Goal: Information Seeking & Learning: Check status

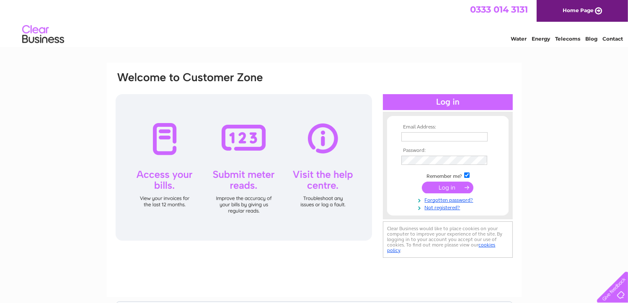
click at [404, 139] on input "text" at bounding box center [445, 136] width 86 height 9
type input "liz@bevansbuildingcontracts.co.uk"
click at [438, 187] on input "submit" at bounding box center [448, 188] width 52 height 12
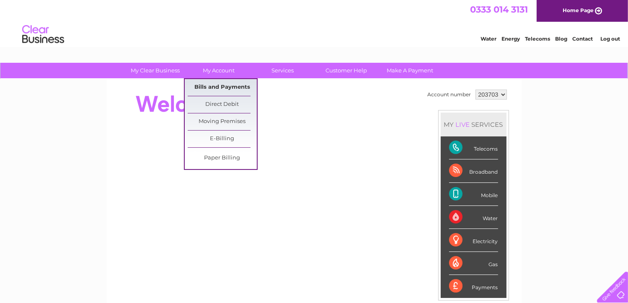
click at [220, 86] on link "Bills and Payments" at bounding box center [222, 87] width 69 height 17
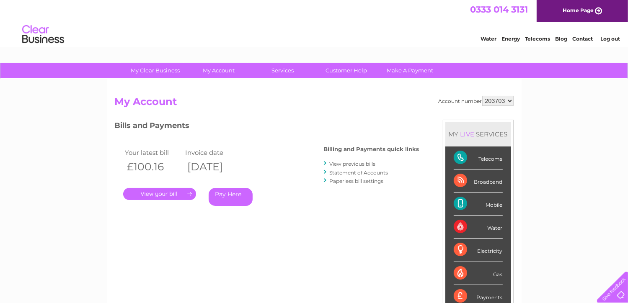
click at [368, 165] on link "View previous bills" at bounding box center [353, 164] width 46 height 6
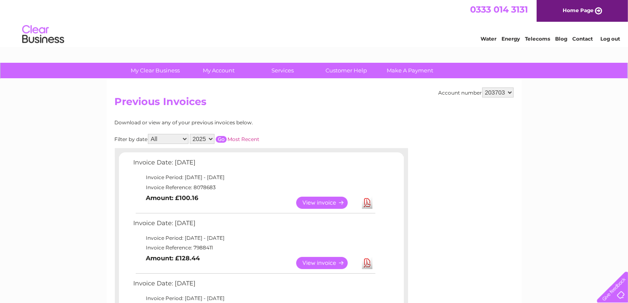
click at [212, 137] on select "2025 2024 2023 2022" at bounding box center [202, 139] width 25 height 10
select select "2024"
click at [191, 134] on select "2025 2024 2023 2022" at bounding box center [202, 139] width 25 height 10
click at [223, 136] on input "button" at bounding box center [221, 139] width 11 height 7
click at [220, 138] on input "button" at bounding box center [221, 139] width 11 height 7
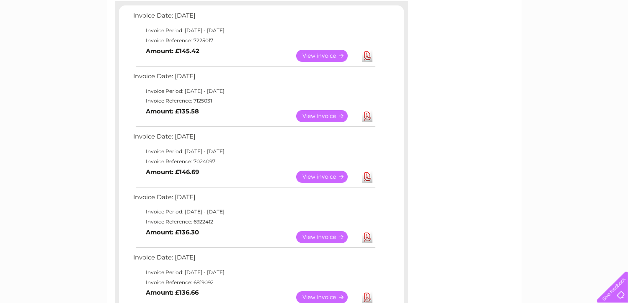
scroll to position [210, 0]
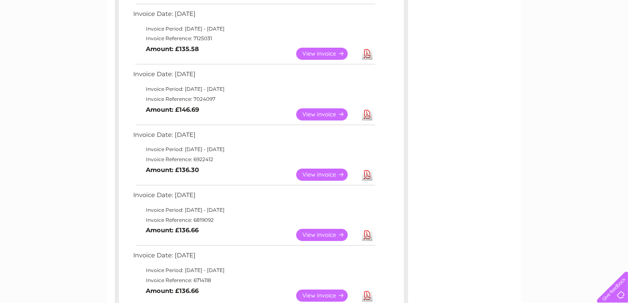
click at [314, 236] on link "View" at bounding box center [327, 235] width 62 height 12
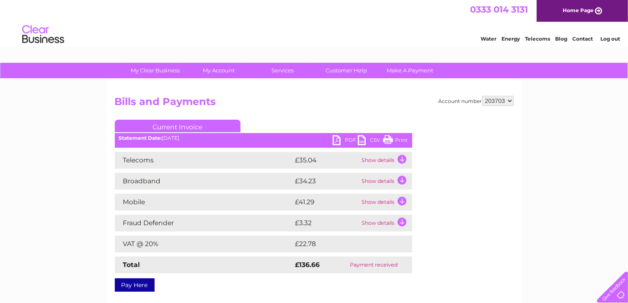
click at [401, 203] on td "Show details" at bounding box center [386, 202] width 52 height 17
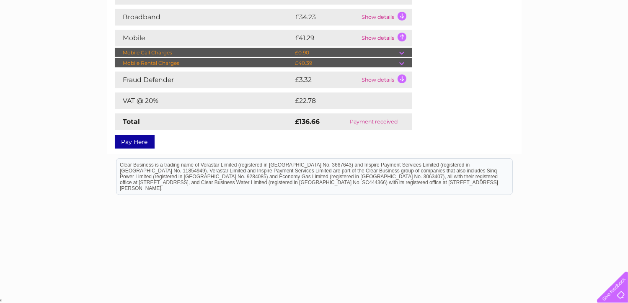
scroll to position [39, 0]
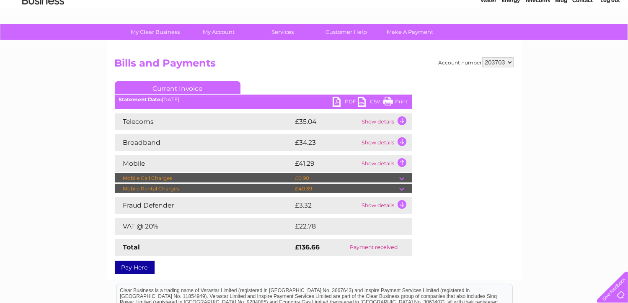
click at [454, 202] on div "Account number 203703 Bills and Payments Current Invoice PDF CSV Print" at bounding box center [314, 164] width 399 height 214
click at [402, 160] on td "Show details" at bounding box center [386, 163] width 52 height 17
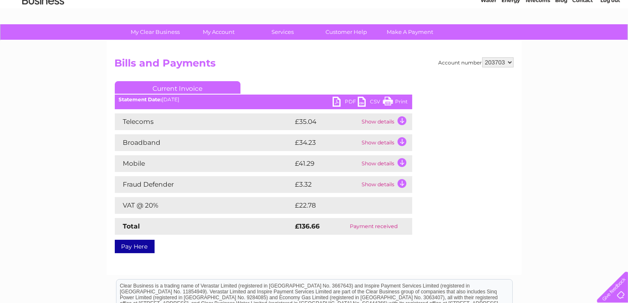
click at [401, 160] on td "Show details" at bounding box center [386, 163] width 52 height 17
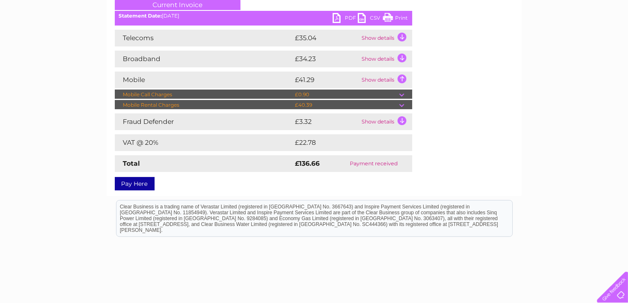
scroll to position [80, 0]
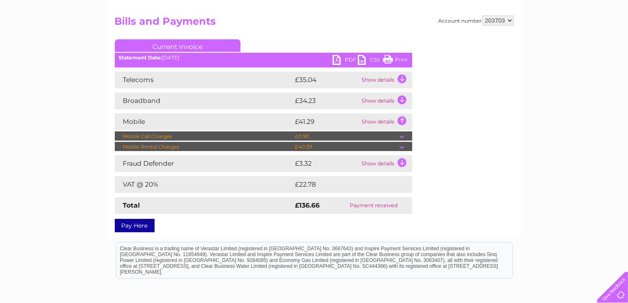
click at [312, 136] on td "£0.90" at bounding box center [346, 137] width 106 height 10
click at [402, 136] on td at bounding box center [405, 137] width 13 height 10
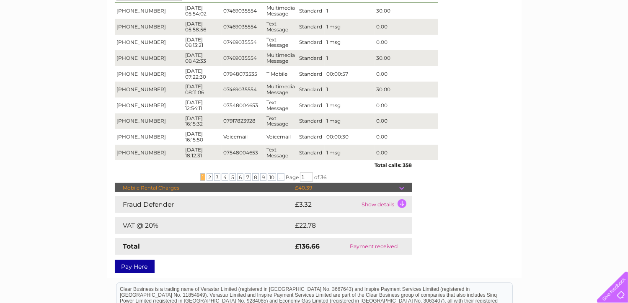
scroll to position [248, 0]
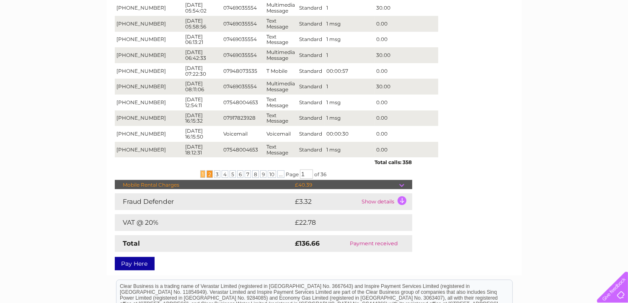
click at [208, 174] on span "2" at bounding box center [210, 175] width 6 height 8
click at [216, 174] on span "3" at bounding box center [217, 175] width 6 height 8
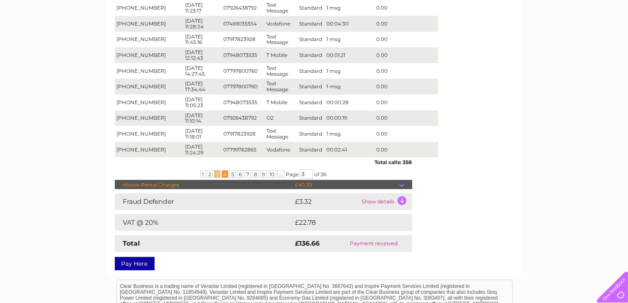
click at [223, 172] on span "4" at bounding box center [225, 175] width 7 height 8
click at [230, 173] on span "5" at bounding box center [233, 175] width 6 height 8
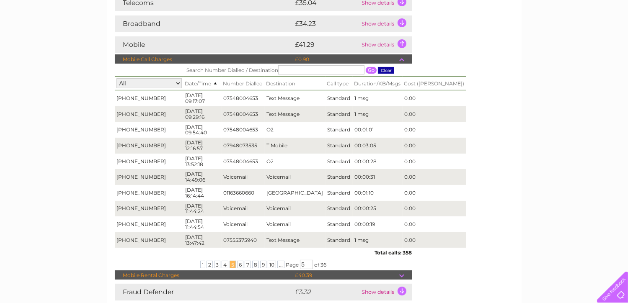
scroll to position [164, 0]
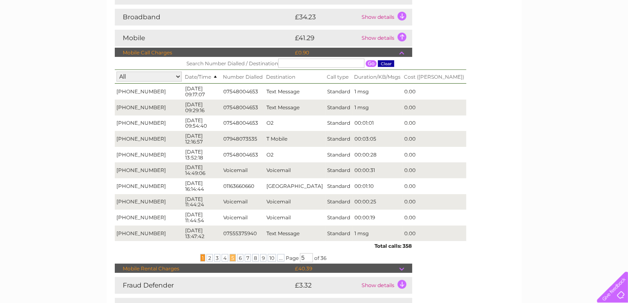
click at [203, 256] on span "1" at bounding box center [202, 258] width 5 height 8
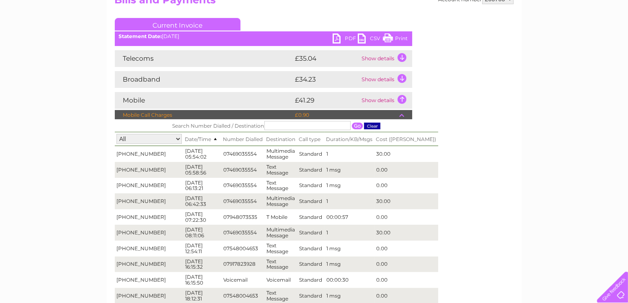
scroll to position [80, 0]
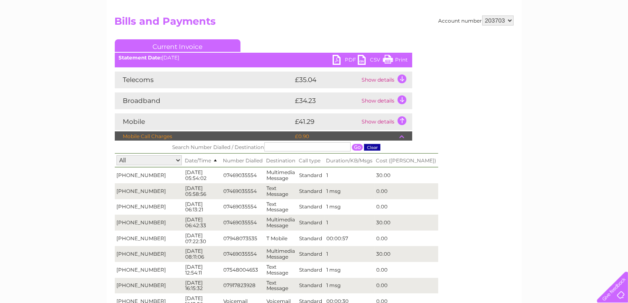
click at [403, 121] on td "Show details" at bounding box center [386, 122] width 52 height 17
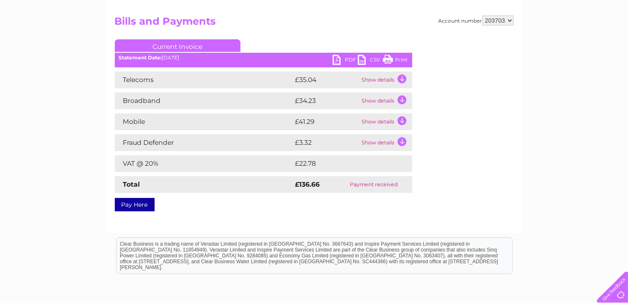
click at [403, 117] on td "Show details" at bounding box center [386, 122] width 52 height 17
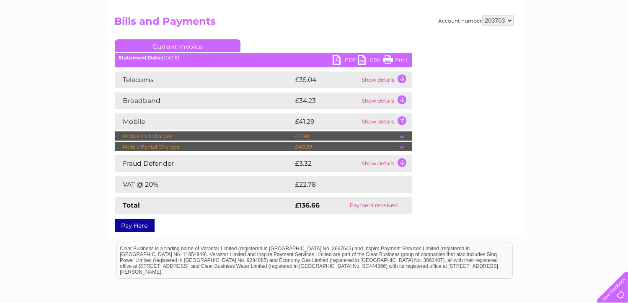
click at [320, 136] on td "£0.90" at bounding box center [346, 137] width 106 height 10
click at [399, 117] on td "Show details" at bounding box center [386, 122] width 52 height 17
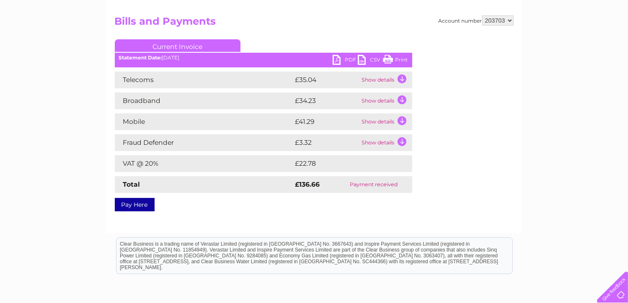
click at [401, 121] on td "Show details" at bounding box center [386, 122] width 52 height 17
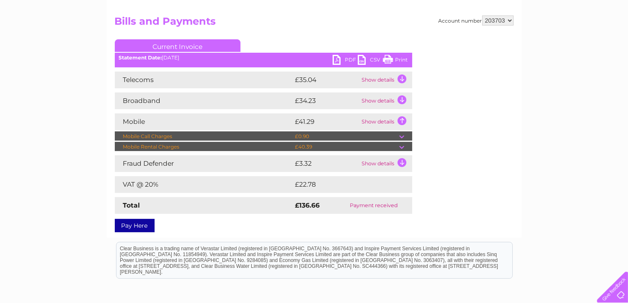
click at [398, 137] on td "£0.90" at bounding box center [346, 137] width 106 height 10
click at [401, 135] on td at bounding box center [405, 137] width 13 height 10
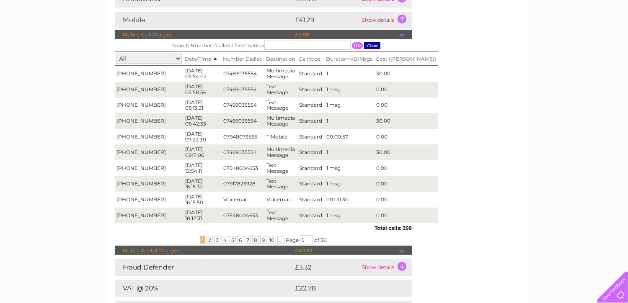
scroll to position [164, 0]
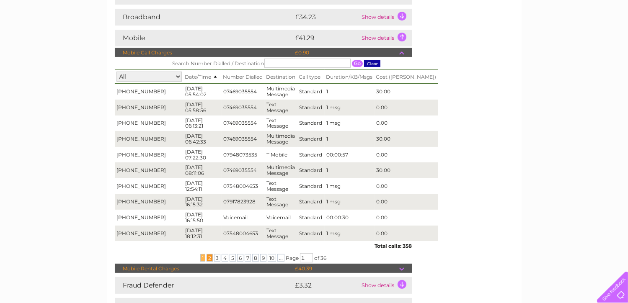
click at [207, 257] on span "2" at bounding box center [210, 258] width 6 height 8
click at [202, 257] on span "1" at bounding box center [202, 258] width 5 height 8
click at [207, 259] on span "2" at bounding box center [210, 258] width 6 height 8
click at [216, 258] on span "3" at bounding box center [217, 258] width 6 height 8
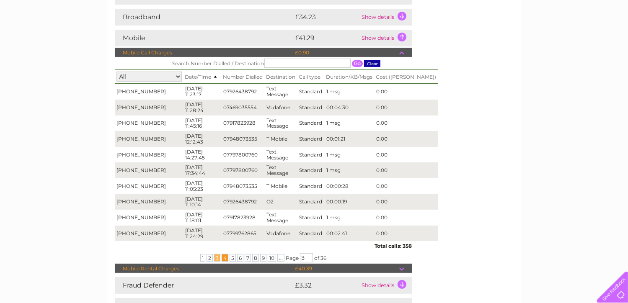
click at [222, 254] on span "4" at bounding box center [225, 258] width 7 height 8
click at [230, 256] on span "5" at bounding box center [233, 258] width 6 height 8
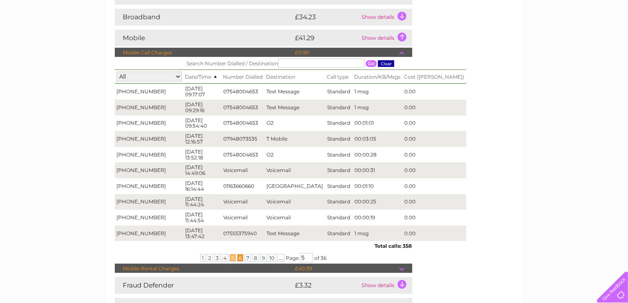
click at [241, 258] on span "6" at bounding box center [240, 258] width 6 height 8
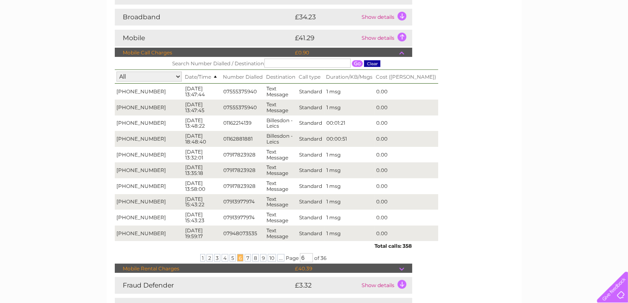
click at [241, 258] on span "6" at bounding box center [240, 258] width 6 height 8
click at [241, 257] on span "6" at bounding box center [240, 258] width 6 height 8
click at [245, 256] on span "7" at bounding box center [248, 258] width 6 height 8
click at [254, 256] on span "8" at bounding box center [255, 258] width 7 height 8
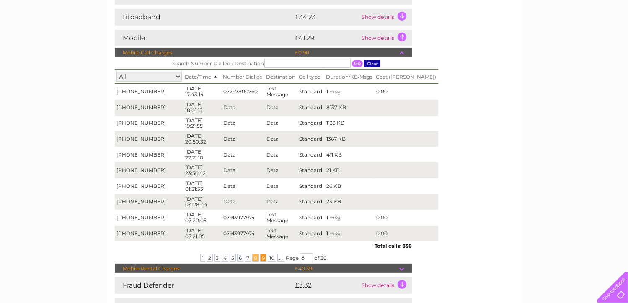
click at [262, 259] on span "9" at bounding box center [263, 258] width 6 height 8
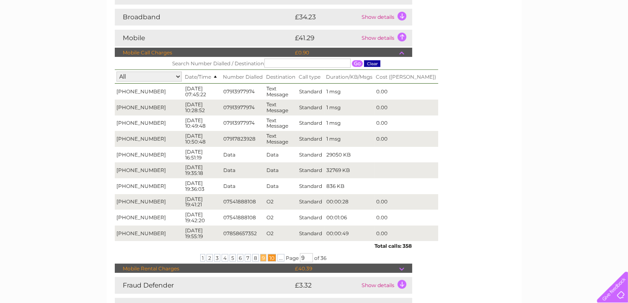
click at [270, 261] on span "10" at bounding box center [272, 258] width 8 height 8
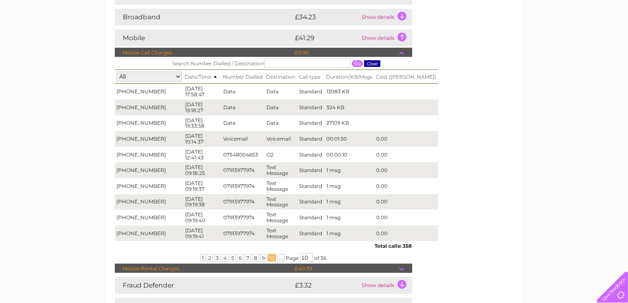
click at [402, 267] on td at bounding box center [405, 269] width 13 height 10
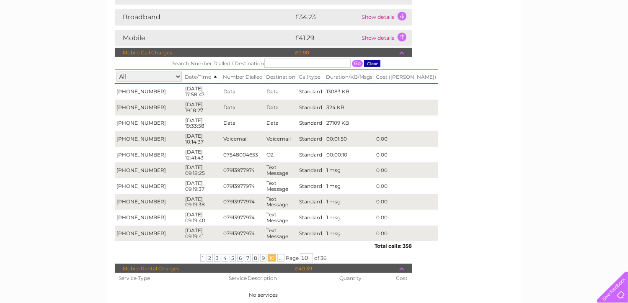
click at [401, 51] on td at bounding box center [405, 53] width 13 height 10
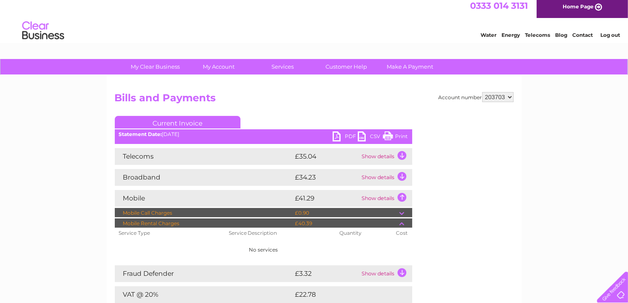
scroll to position [0, 0]
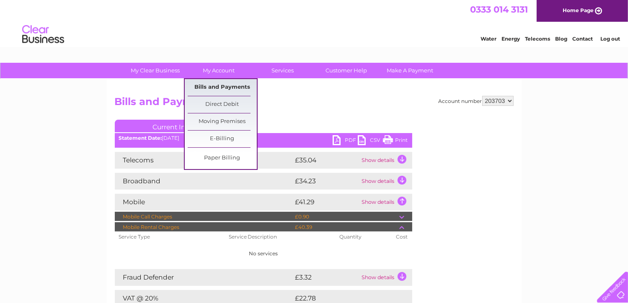
click at [218, 88] on link "Bills and Payments" at bounding box center [222, 87] width 69 height 17
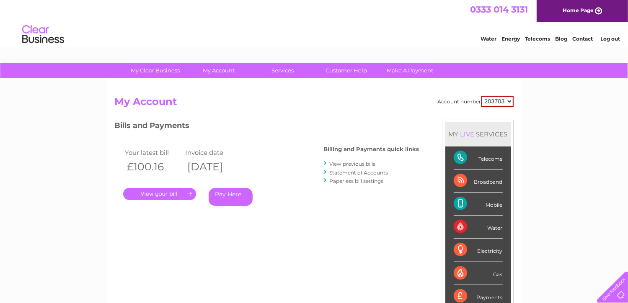
click at [362, 164] on link "View previous bills" at bounding box center [353, 164] width 46 height 6
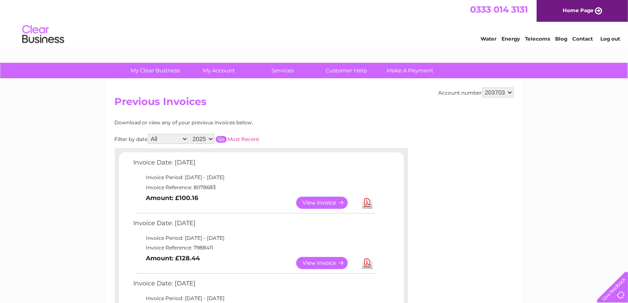
click at [211, 139] on select "2025 2024 2023 2022" at bounding box center [202, 139] width 25 height 10
select select "2024"
click at [191, 134] on select "2025 2024 2023 2022" at bounding box center [202, 139] width 25 height 10
click at [223, 139] on input "button" at bounding box center [221, 139] width 11 height 7
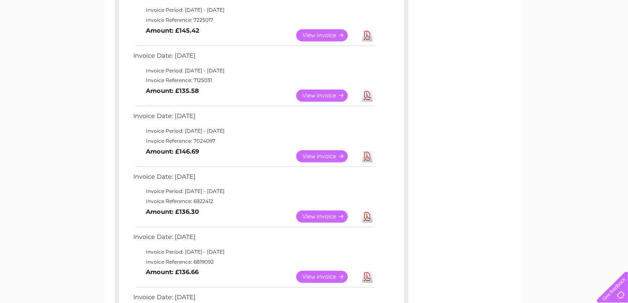
scroll to position [210, 0]
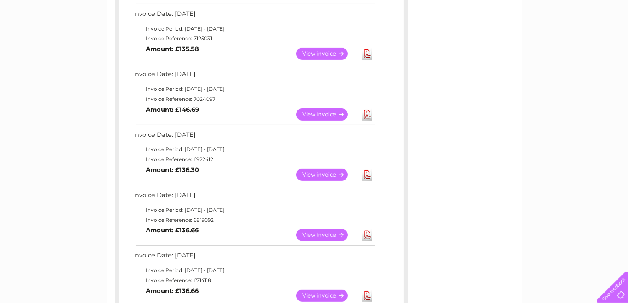
click at [319, 175] on link "View" at bounding box center [327, 175] width 62 height 12
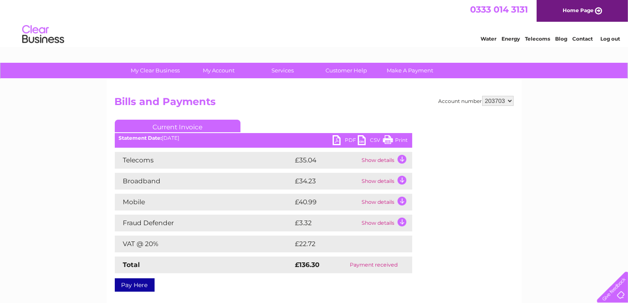
click at [401, 201] on td "Show details" at bounding box center [386, 202] width 52 height 17
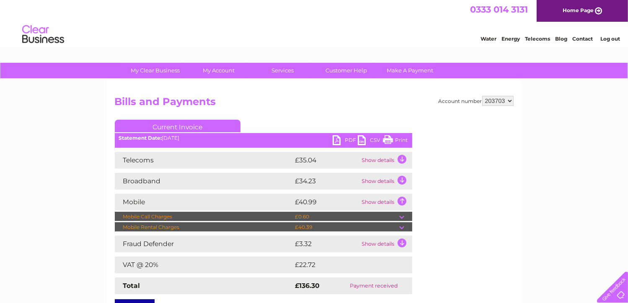
click at [400, 216] on td at bounding box center [405, 217] width 13 height 10
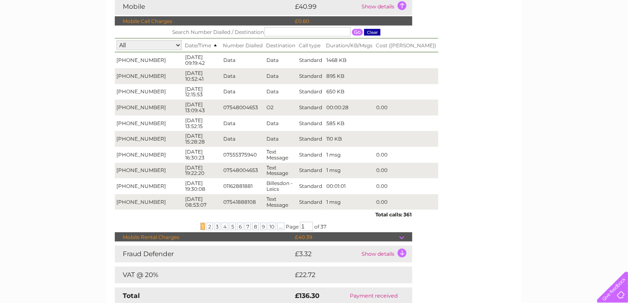
scroll to position [210, 0]
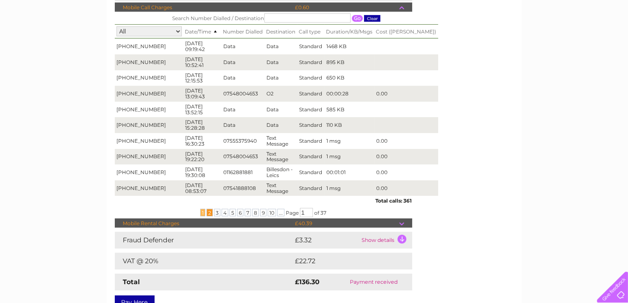
click at [209, 212] on span "2" at bounding box center [210, 213] width 6 height 8
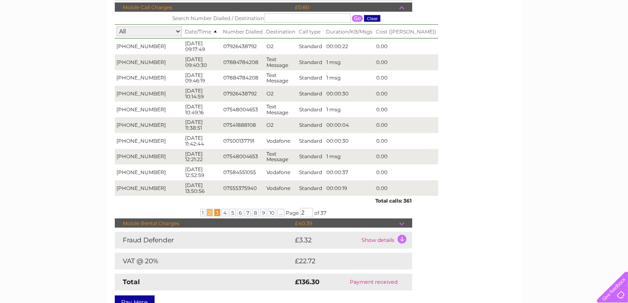
click at [216, 212] on span "3" at bounding box center [217, 213] width 6 height 8
click at [223, 213] on span "4" at bounding box center [225, 213] width 7 height 8
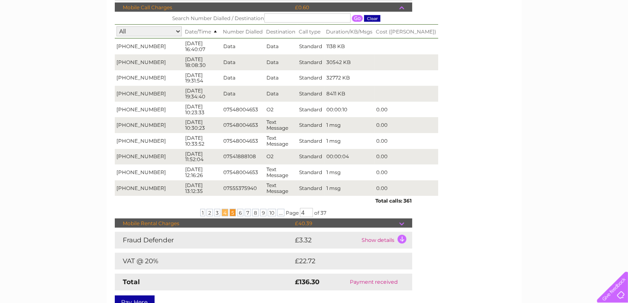
click at [232, 213] on span "5" at bounding box center [233, 213] width 6 height 8
click at [237, 212] on span "6" at bounding box center [240, 213] width 6 height 8
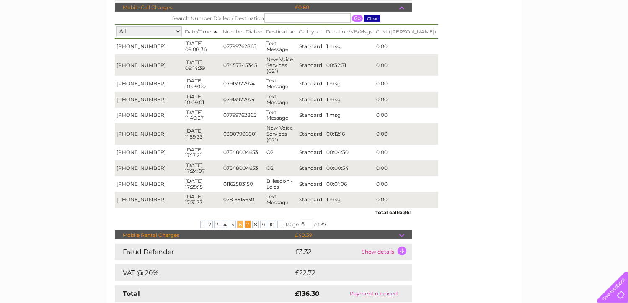
click at [247, 221] on span "7" at bounding box center [248, 225] width 6 height 8
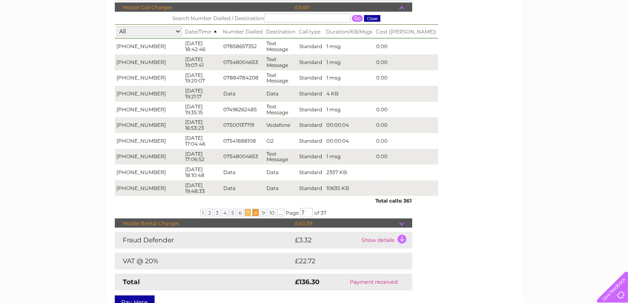
click at [253, 211] on span "8" at bounding box center [255, 213] width 7 height 8
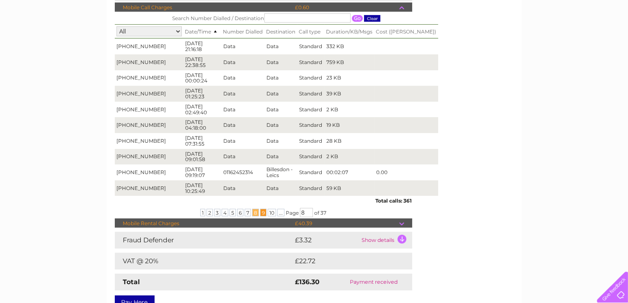
click at [263, 213] on span "9" at bounding box center [263, 213] width 6 height 8
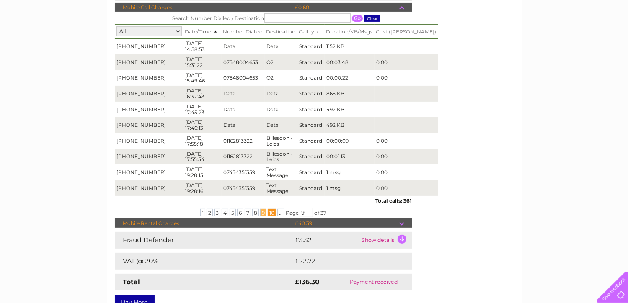
click at [268, 211] on span "10" at bounding box center [272, 213] width 8 height 8
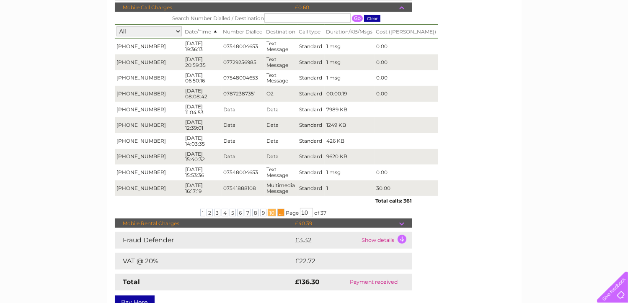
click at [278, 211] on span "..." at bounding box center [280, 213] width 7 height 8
click at [401, 6] on td at bounding box center [405, 8] width 13 height 10
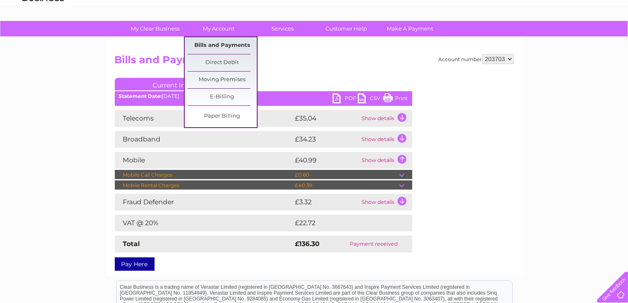
scroll to position [43, 0]
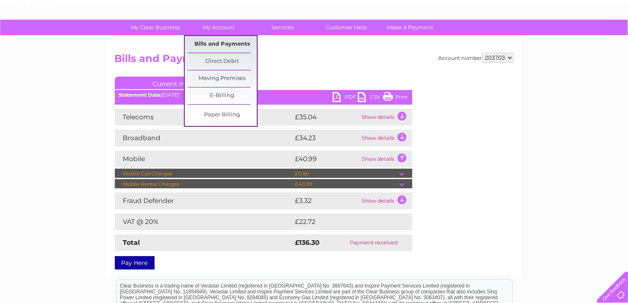
click at [226, 47] on link "Bills and Payments" at bounding box center [222, 44] width 69 height 17
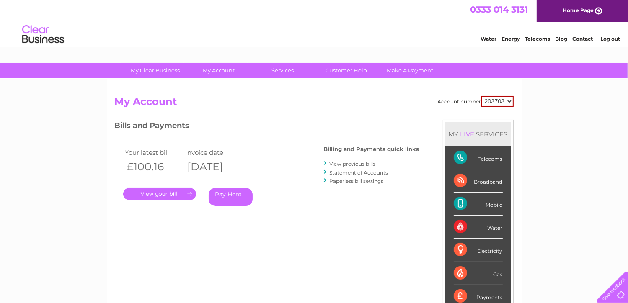
click at [352, 164] on link "View previous bills" at bounding box center [353, 164] width 46 height 6
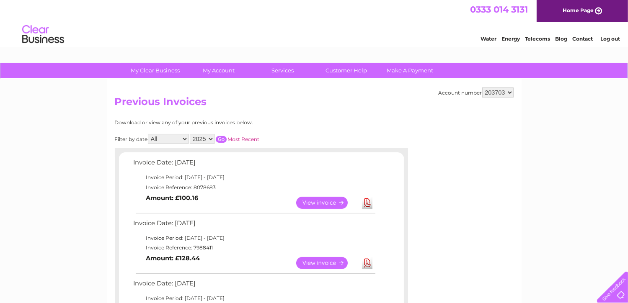
click at [208, 136] on select "2025 2024 2023 2022" at bounding box center [202, 139] width 25 height 10
select select "2024"
click at [191, 134] on select "2025 2024 2023 2022" at bounding box center [202, 139] width 25 height 10
click at [222, 139] on input "button" at bounding box center [221, 139] width 11 height 7
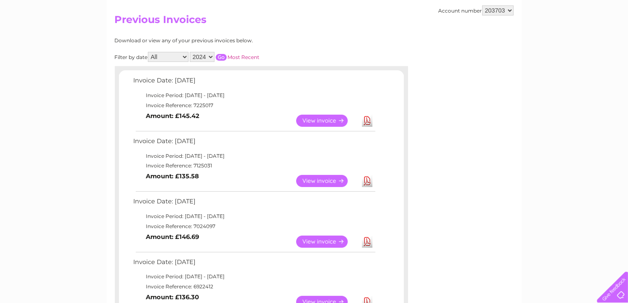
scroll to position [84, 0]
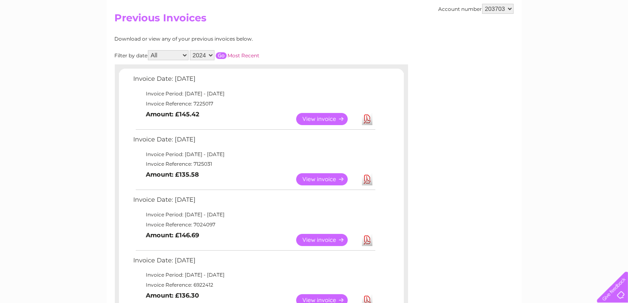
click at [324, 241] on link "View" at bounding box center [327, 240] width 62 height 12
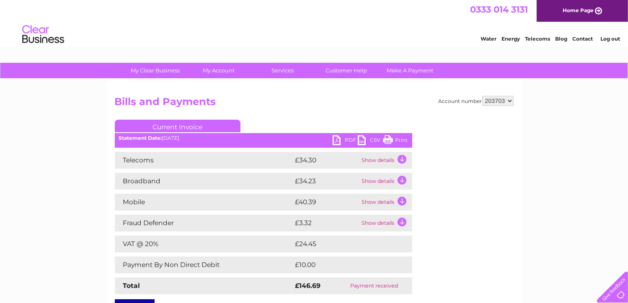
click at [399, 199] on td "Show details" at bounding box center [386, 202] width 52 height 17
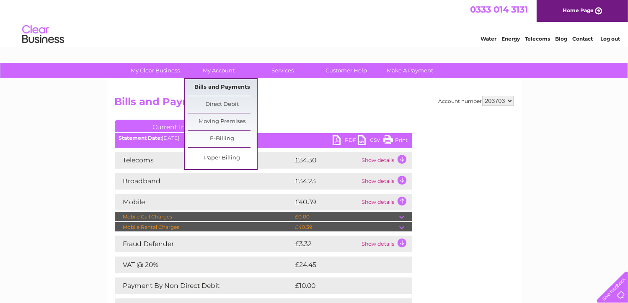
click at [223, 86] on link "Bills and Payments" at bounding box center [222, 87] width 69 height 17
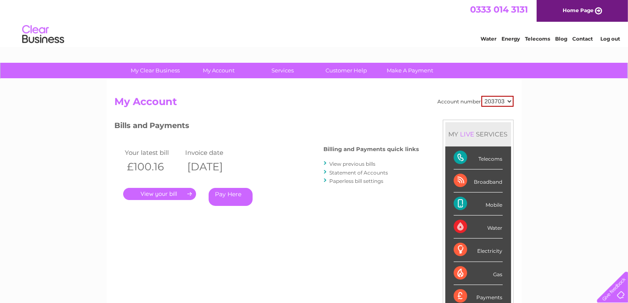
click at [362, 163] on link "View previous bills" at bounding box center [353, 164] width 46 height 6
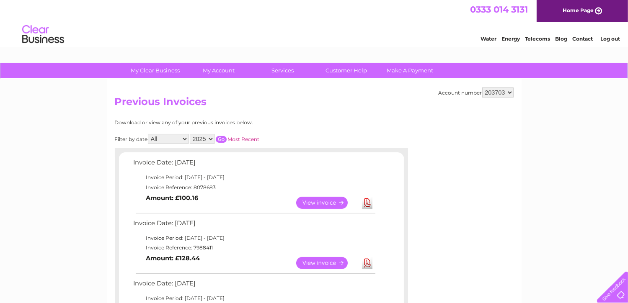
click at [213, 137] on select "2025 2024 2023 2022" at bounding box center [202, 139] width 25 height 10
select select "2024"
click at [191, 134] on select "2025 2024 2023 2022" at bounding box center [202, 139] width 25 height 10
click at [220, 138] on input "button" at bounding box center [221, 139] width 11 height 7
click at [319, 263] on link "View" at bounding box center [327, 263] width 62 height 12
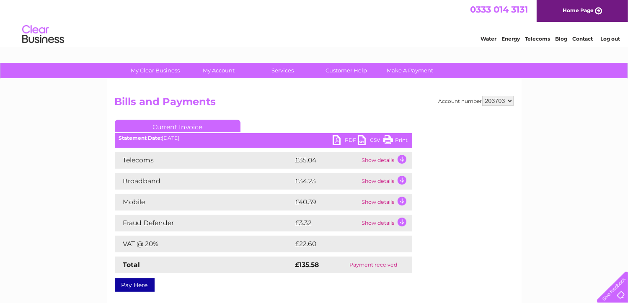
click at [406, 200] on td "Show details" at bounding box center [386, 202] width 52 height 17
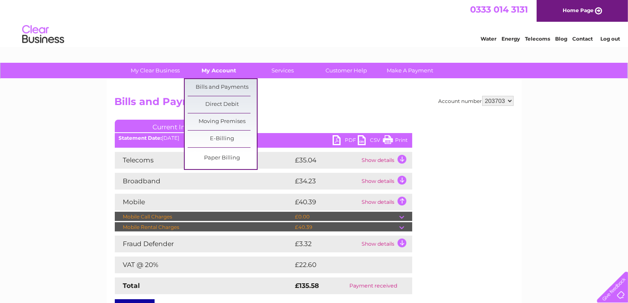
click at [220, 70] on link "My Account" at bounding box center [218, 71] width 69 height 16
click at [215, 86] on link "Bills and Payments" at bounding box center [222, 87] width 69 height 17
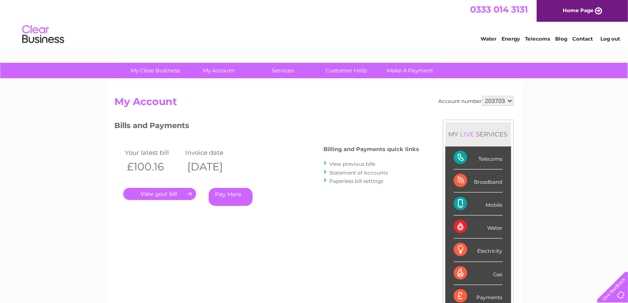
click at [367, 162] on link "View previous bills" at bounding box center [353, 164] width 46 height 6
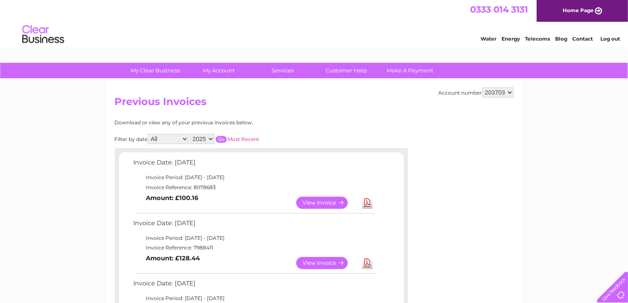
click at [211, 139] on select "2025 2024 2023 2022" at bounding box center [202, 139] width 25 height 10
select select "2024"
click at [191, 134] on select "2025 2024 2023 2022" at bounding box center [202, 139] width 25 height 10
click at [226, 139] on input "button" at bounding box center [221, 139] width 11 height 7
click at [306, 202] on link "View" at bounding box center [327, 203] width 62 height 12
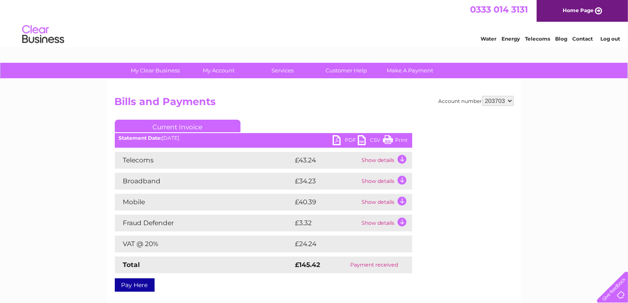
click at [401, 202] on td "Show details" at bounding box center [386, 202] width 52 height 17
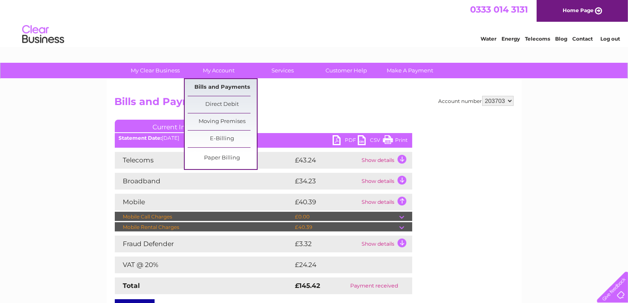
click at [218, 86] on link "Bills and Payments" at bounding box center [222, 87] width 69 height 17
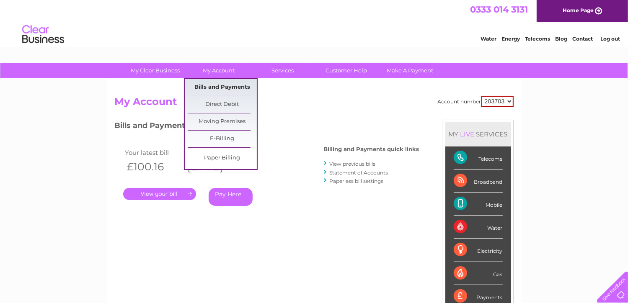
click at [222, 90] on link "Bills and Payments" at bounding box center [222, 87] width 69 height 17
click at [223, 87] on link "Bills and Payments" at bounding box center [222, 87] width 69 height 17
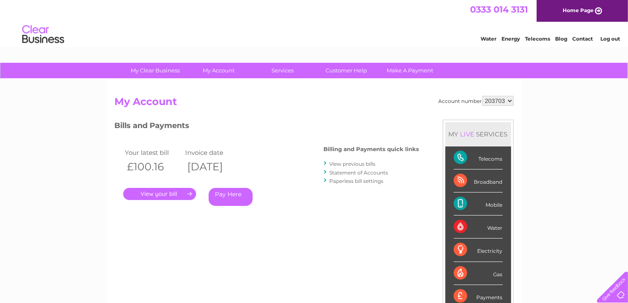
click at [339, 164] on link "View previous bills" at bounding box center [353, 164] width 46 height 6
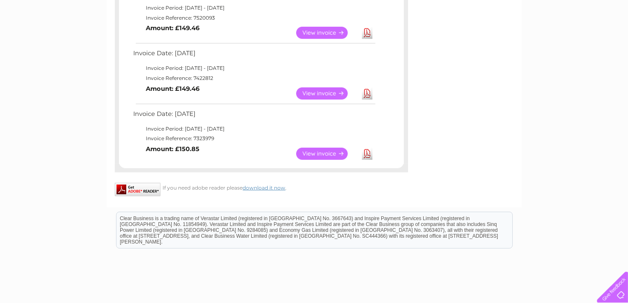
scroll to position [545, 0]
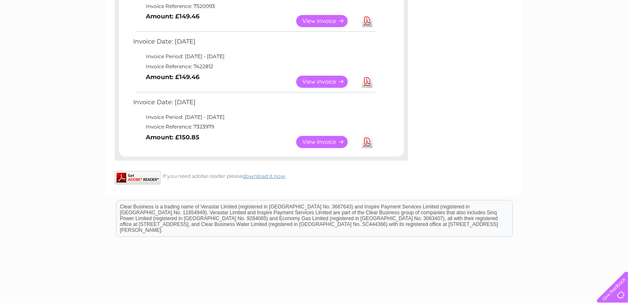
click at [321, 139] on link "View" at bounding box center [327, 142] width 62 height 12
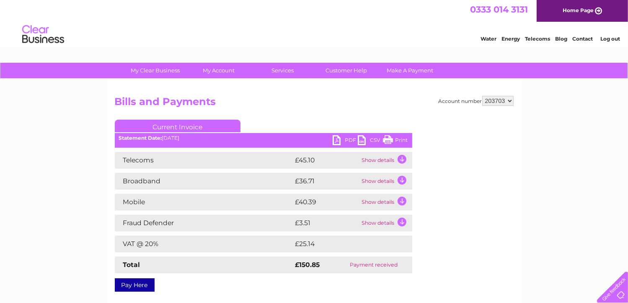
click at [400, 200] on td "Show details" at bounding box center [386, 202] width 52 height 17
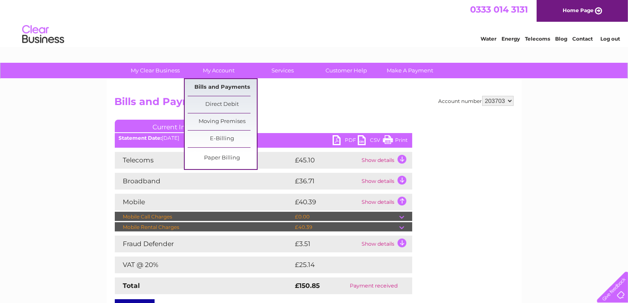
click at [214, 86] on link "Bills and Payments" at bounding box center [222, 87] width 69 height 17
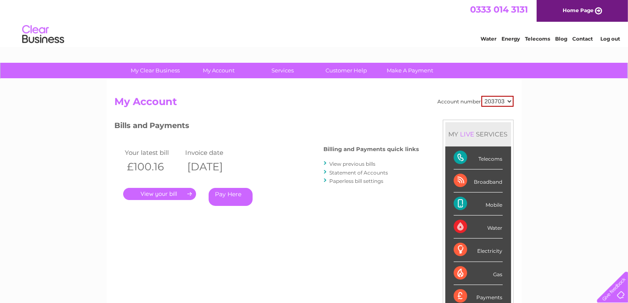
click at [359, 163] on link "View previous bills" at bounding box center [353, 164] width 46 height 6
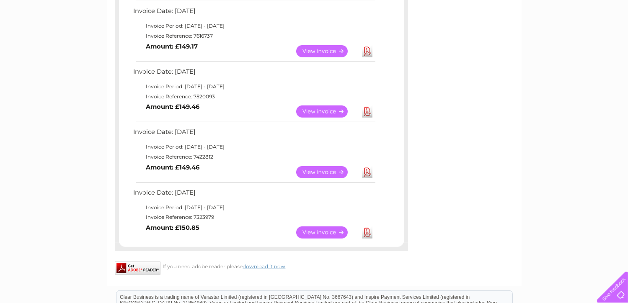
scroll to position [461, 0]
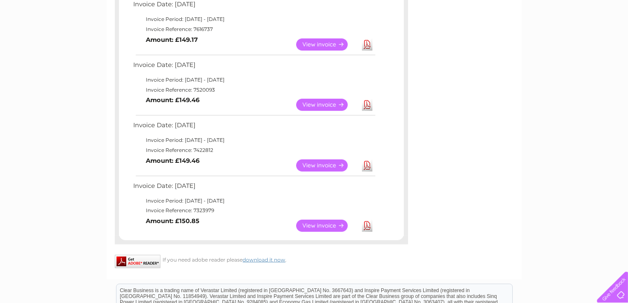
click at [322, 224] on link "View" at bounding box center [327, 226] width 62 height 12
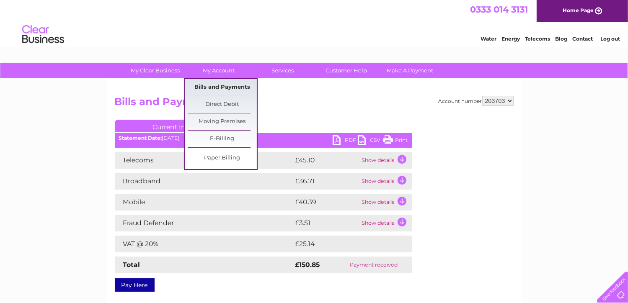
click at [213, 88] on link "Bills and Payments" at bounding box center [222, 87] width 69 height 17
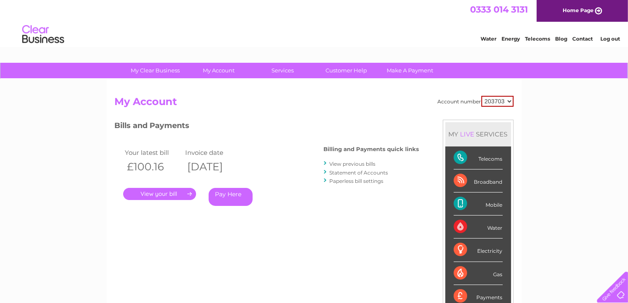
click at [351, 163] on link "View previous bills" at bounding box center [353, 164] width 46 height 6
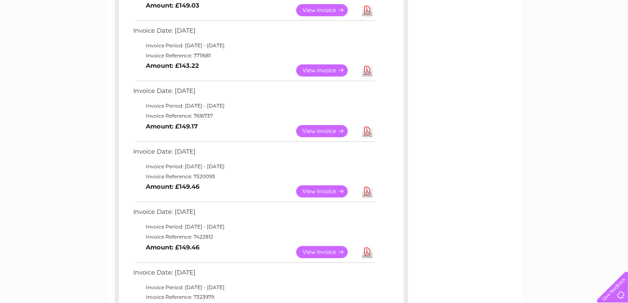
scroll to position [461, 0]
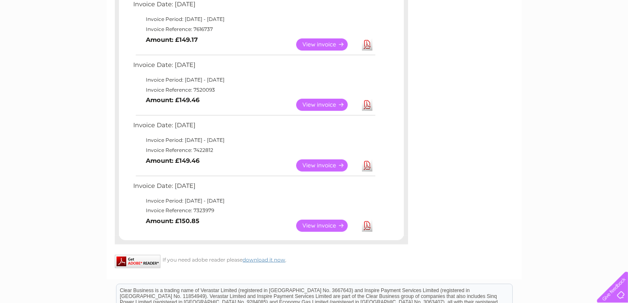
click at [312, 163] on link "View" at bounding box center [327, 166] width 62 height 12
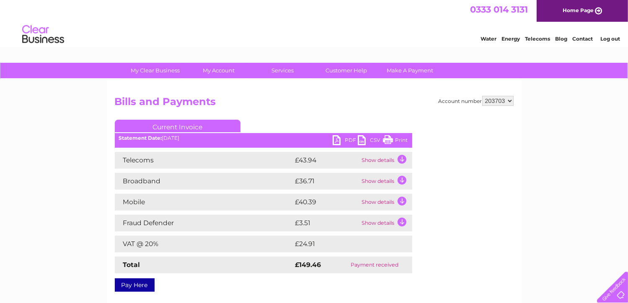
click at [321, 202] on td "£40.39" at bounding box center [326, 202] width 67 height 17
click at [403, 198] on td "Show details" at bounding box center [386, 202] width 52 height 17
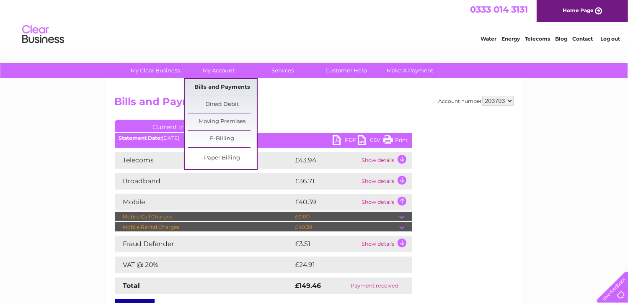
click at [216, 86] on link "Bills and Payments" at bounding box center [222, 87] width 69 height 17
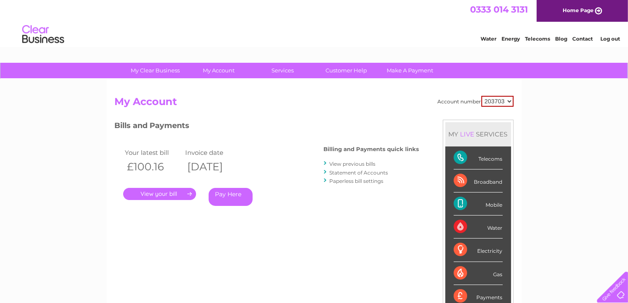
click at [349, 164] on link "View previous bills" at bounding box center [353, 164] width 46 height 6
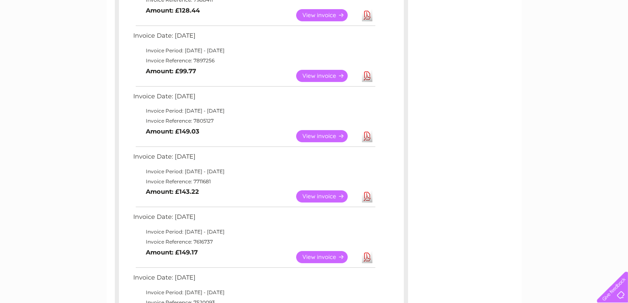
scroll to position [335, 0]
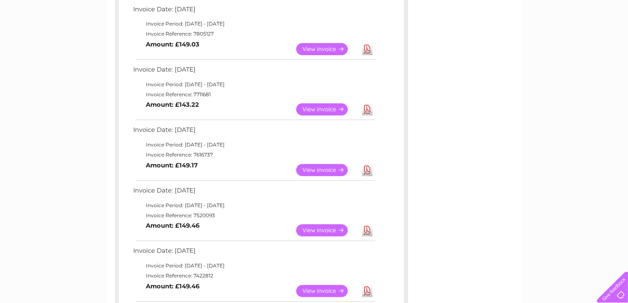
click at [323, 229] on link "View" at bounding box center [327, 231] width 62 height 12
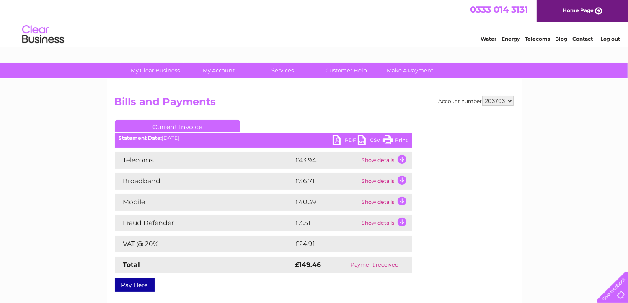
click at [402, 200] on td "Show details" at bounding box center [386, 202] width 52 height 17
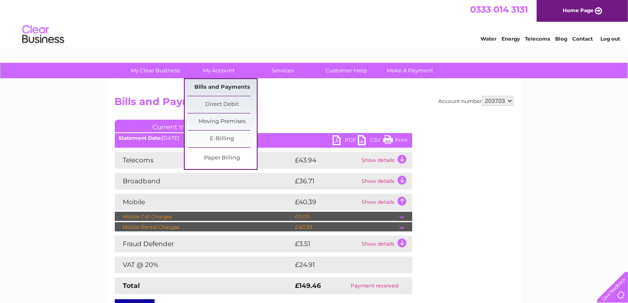
click at [217, 87] on link "Bills and Payments" at bounding box center [222, 87] width 69 height 17
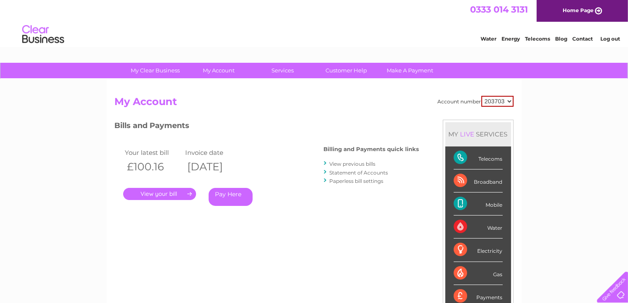
click at [357, 163] on link "View previous bills" at bounding box center [353, 164] width 46 height 6
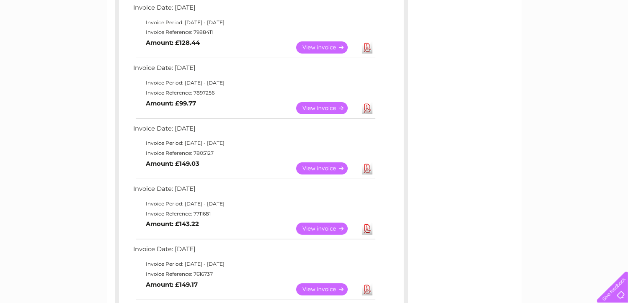
scroll to position [251, 0]
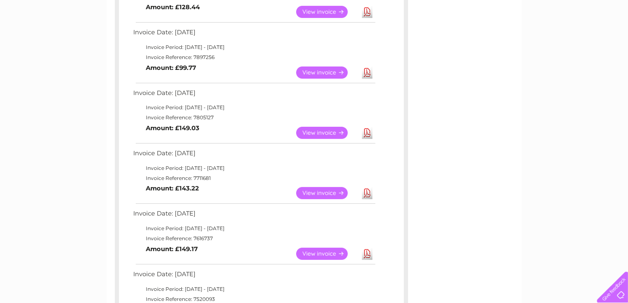
click at [314, 251] on link "View" at bounding box center [327, 254] width 62 height 12
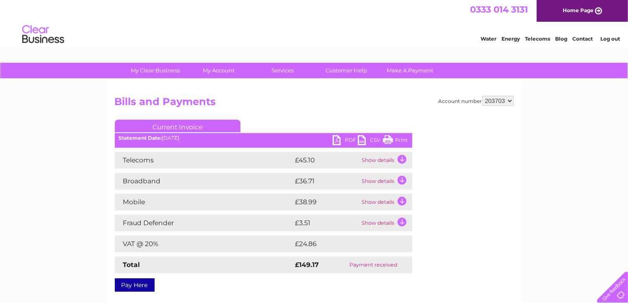
click at [400, 200] on td "Show details" at bounding box center [386, 202] width 52 height 17
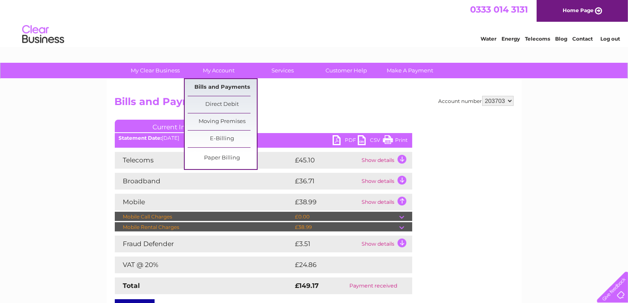
click at [215, 84] on link "Bills and Payments" at bounding box center [222, 87] width 69 height 17
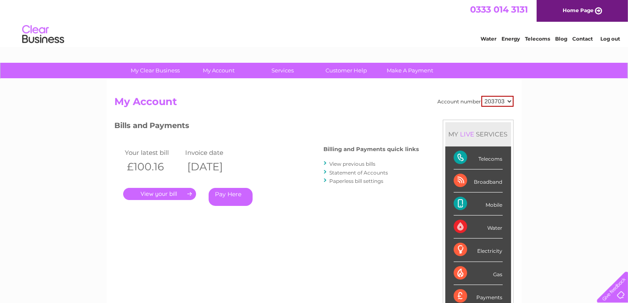
click at [357, 163] on link "View previous bills" at bounding box center [353, 164] width 46 height 6
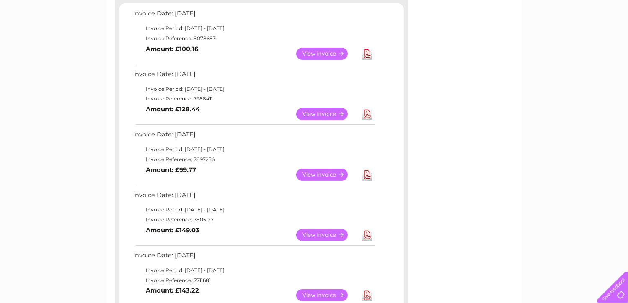
scroll to position [251, 0]
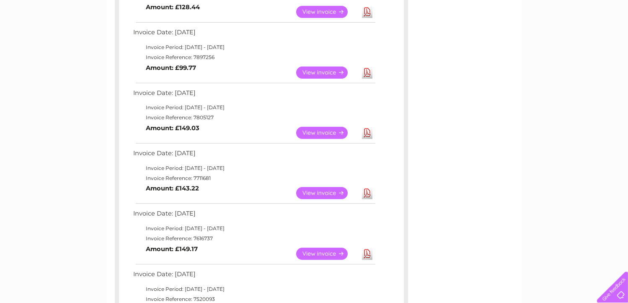
click at [330, 255] on link "View" at bounding box center [327, 254] width 62 height 12
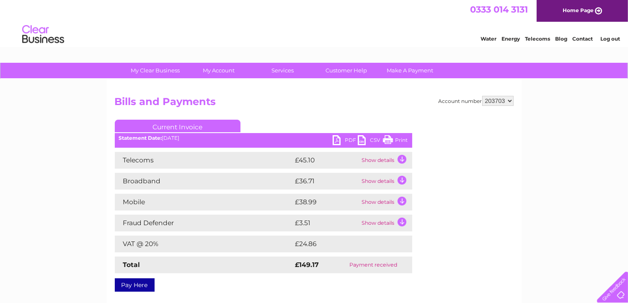
click at [405, 201] on td "Show details" at bounding box center [386, 202] width 52 height 17
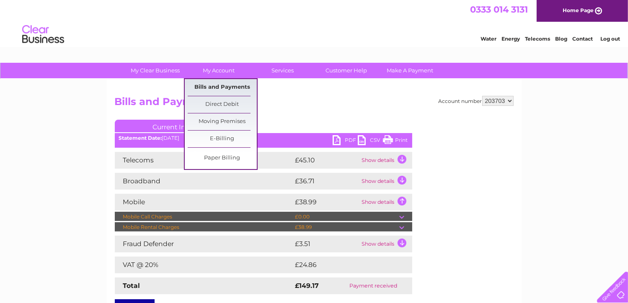
click at [220, 85] on link "Bills and Payments" at bounding box center [222, 87] width 69 height 17
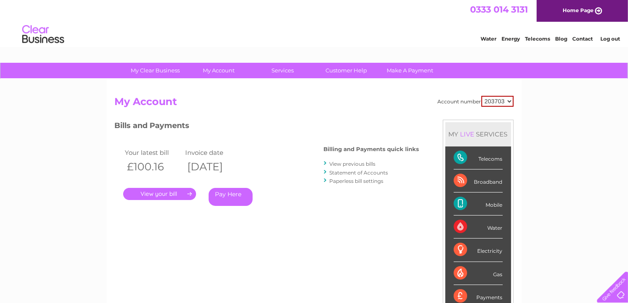
click at [361, 164] on link "View previous bills" at bounding box center [353, 164] width 46 height 6
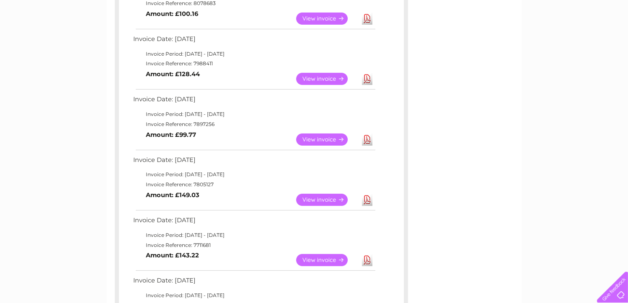
scroll to position [210, 0]
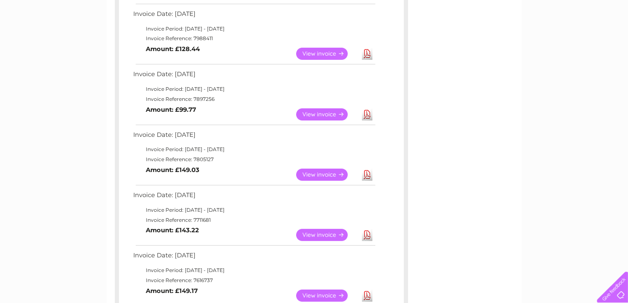
click at [314, 235] on link "View" at bounding box center [327, 235] width 62 height 12
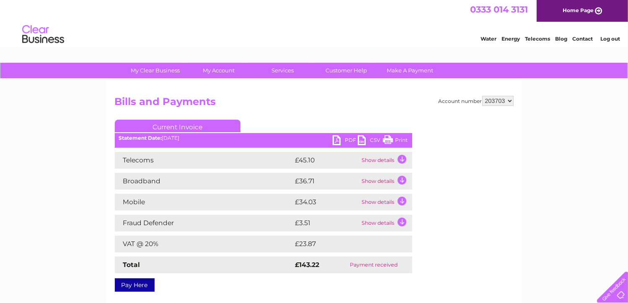
click at [400, 201] on td "Show details" at bounding box center [386, 202] width 52 height 17
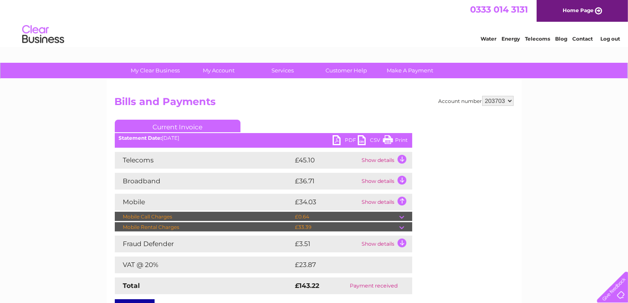
click at [401, 218] on td at bounding box center [405, 217] width 13 height 10
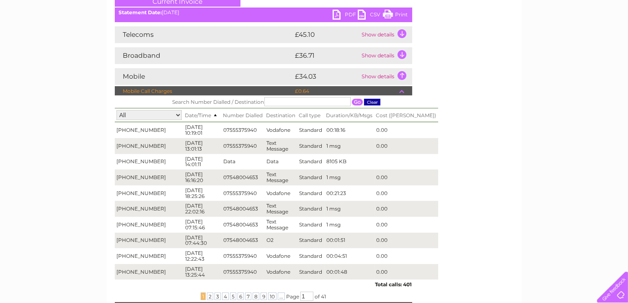
scroll to position [168, 0]
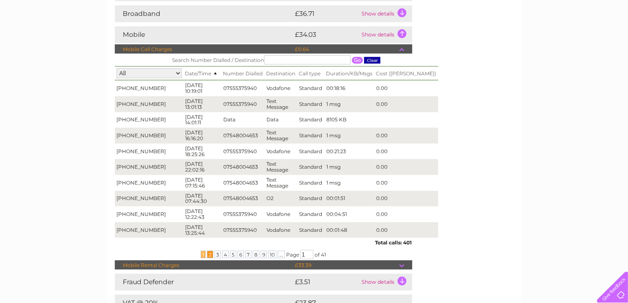
click at [208, 254] on span "2" at bounding box center [210, 255] width 6 height 8
click at [216, 254] on span "3" at bounding box center [218, 255] width 6 height 8
click at [224, 254] on span "4" at bounding box center [225, 255] width 7 height 8
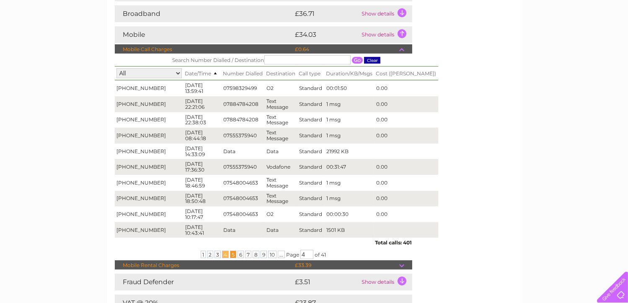
click at [231, 256] on span "5" at bounding box center [233, 255] width 6 height 8
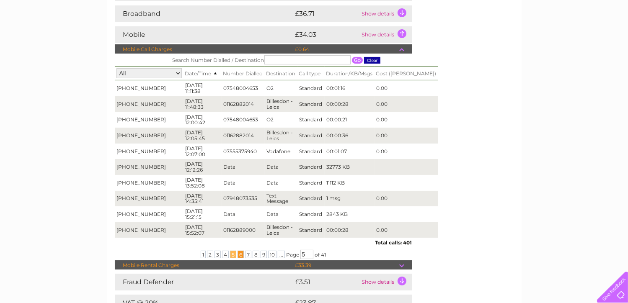
click at [241, 254] on span "6" at bounding box center [241, 255] width 6 height 8
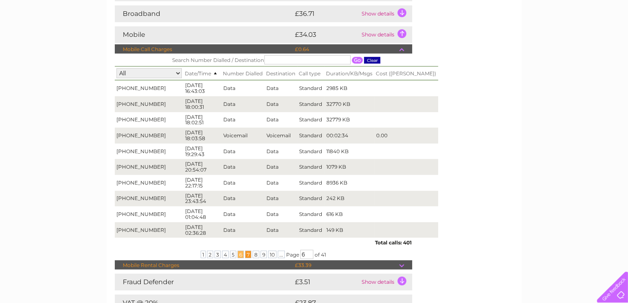
click at [246, 254] on span "7" at bounding box center [248, 255] width 6 height 8
click at [253, 256] on span "8" at bounding box center [256, 255] width 7 height 8
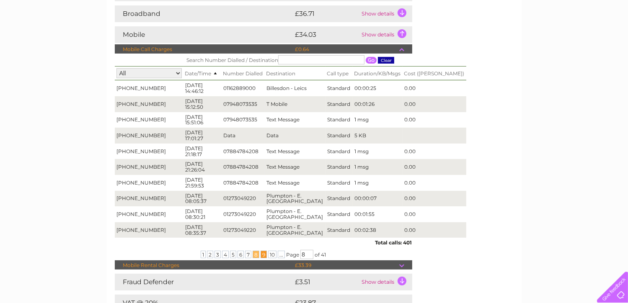
click at [263, 256] on span "9" at bounding box center [264, 255] width 6 height 8
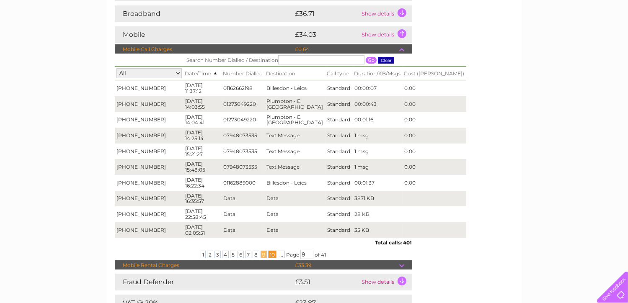
click at [270, 256] on span "10" at bounding box center [272, 255] width 8 height 8
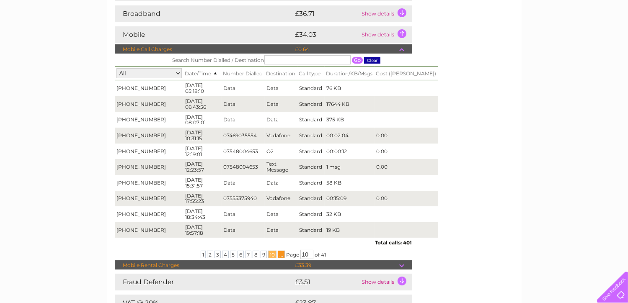
click at [282, 254] on span "..." at bounding box center [281, 255] width 7 height 8
click at [201, 254] on span "1" at bounding box center [203, 255] width 5 height 8
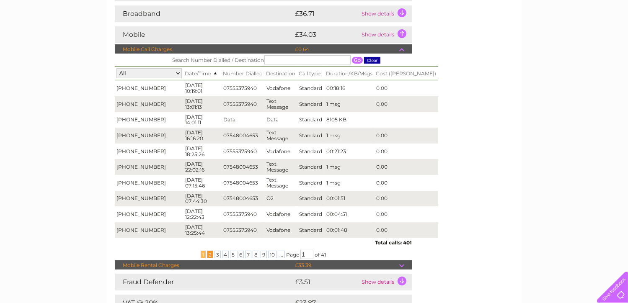
click at [209, 254] on span "2" at bounding box center [210, 255] width 6 height 8
click at [218, 255] on span "3" at bounding box center [218, 255] width 6 height 8
click at [225, 255] on span "4" at bounding box center [225, 255] width 7 height 8
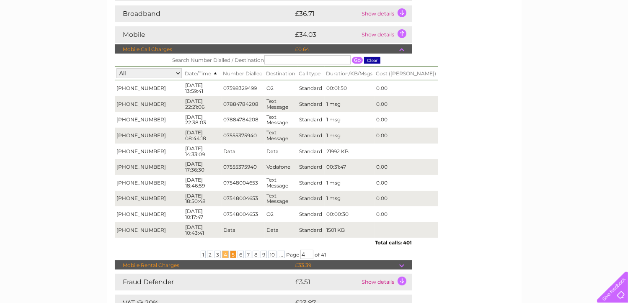
click at [232, 254] on span "5" at bounding box center [233, 255] width 6 height 8
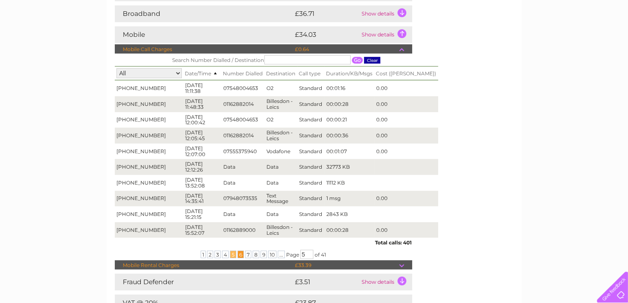
click at [241, 256] on span "6" at bounding box center [241, 255] width 6 height 8
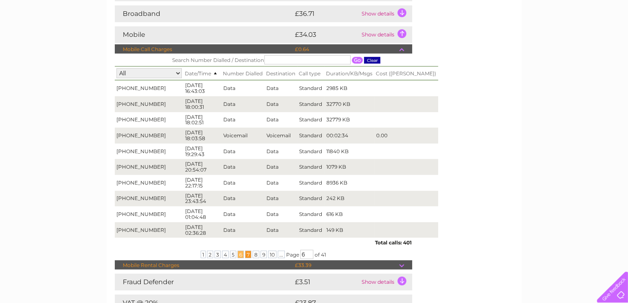
click at [246, 254] on span "7" at bounding box center [248, 255] width 6 height 8
click at [256, 254] on span "8" at bounding box center [256, 255] width 7 height 8
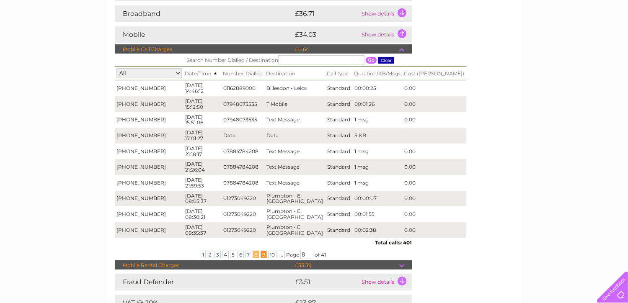
click at [261, 254] on span "9" at bounding box center [264, 255] width 6 height 8
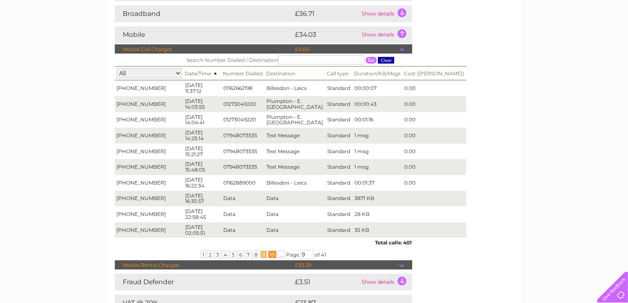
click at [270, 254] on span "10" at bounding box center [272, 255] width 8 height 8
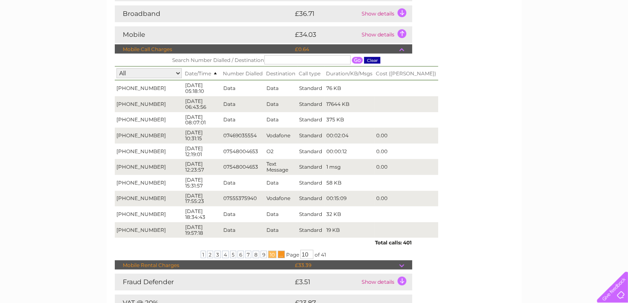
click at [279, 255] on span "..." at bounding box center [281, 255] width 7 height 8
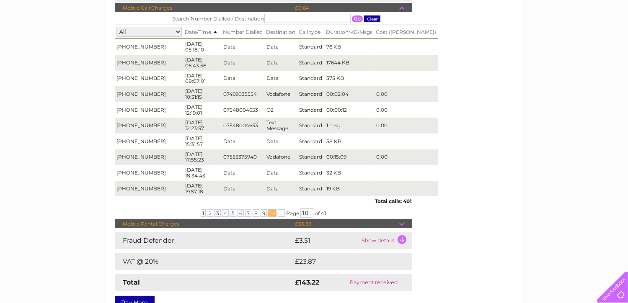
scroll to position [210, 0]
click at [401, 8] on td at bounding box center [405, 8] width 13 height 10
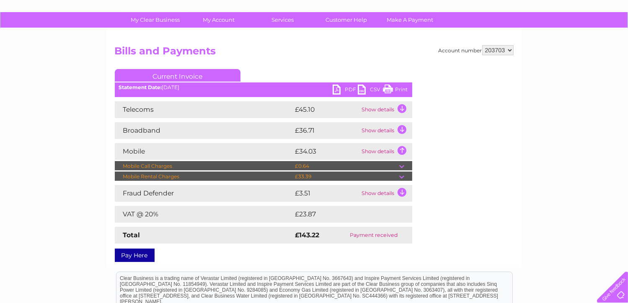
scroll to position [0, 0]
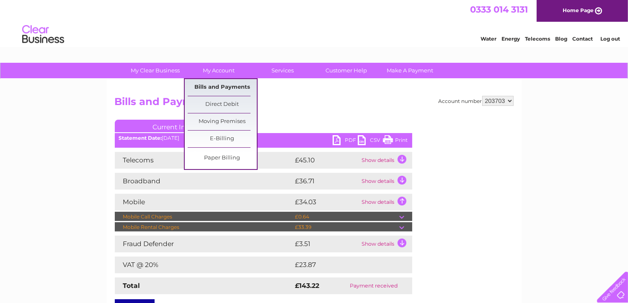
click at [225, 86] on link "Bills and Payments" at bounding box center [222, 87] width 69 height 17
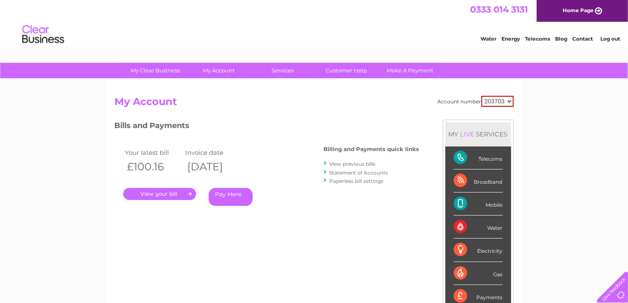
click at [347, 162] on link "View previous bills" at bounding box center [353, 164] width 46 height 6
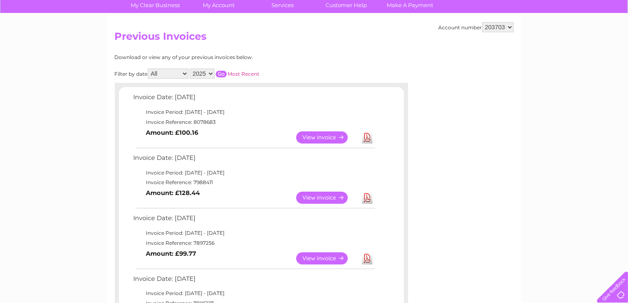
scroll to position [126, 0]
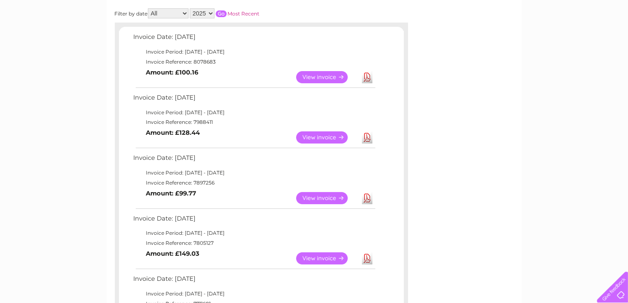
click at [322, 257] on link "View" at bounding box center [327, 259] width 62 height 12
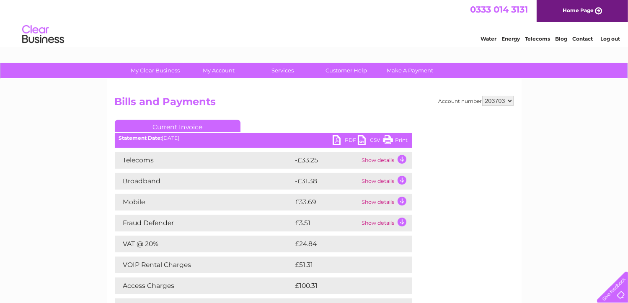
click at [401, 201] on td "Show details" at bounding box center [386, 202] width 52 height 17
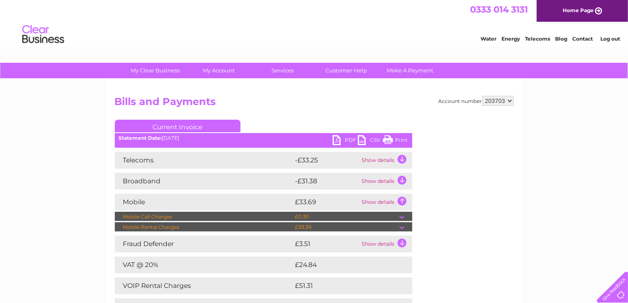
click at [399, 216] on td at bounding box center [405, 217] width 13 height 10
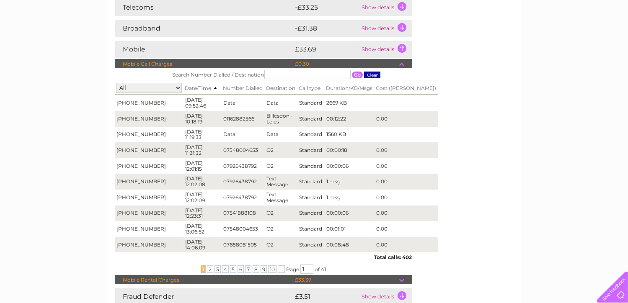
scroll to position [168, 0]
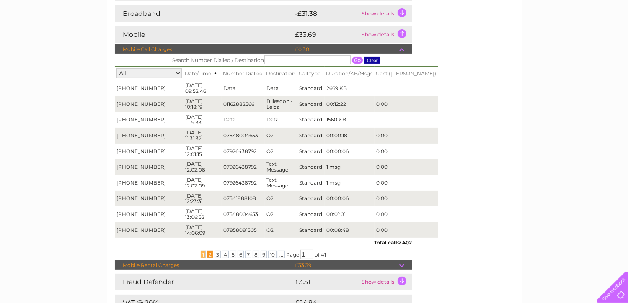
click at [209, 252] on span "2" at bounding box center [210, 255] width 6 height 8
click at [218, 251] on span "3" at bounding box center [218, 255] width 6 height 8
click at [223, 254] on span "4" at bounding box center [225, 255] width 7 height 8
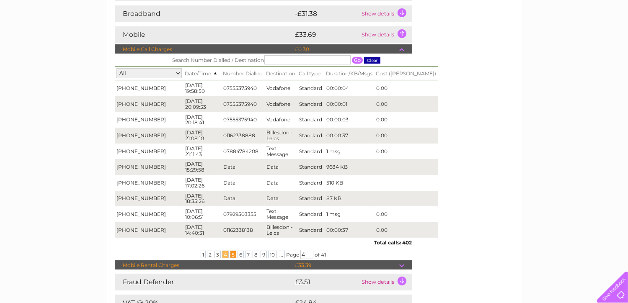
click at [233, 254] on span "5" at bounding box center [233, 255] width 6 height 8
click at [239, 253] on span "6" at bounding box center [241, 255] width 6 height 8
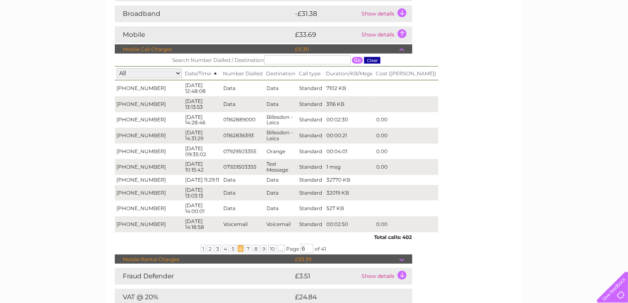
click at [240, 253] on span "6" at bounding box center [241, 249] width 6 height 8
drag, startPoint x: 419, startPoint y: 209, endPoint x: 431, endPoint y: 194, distance: 18.8
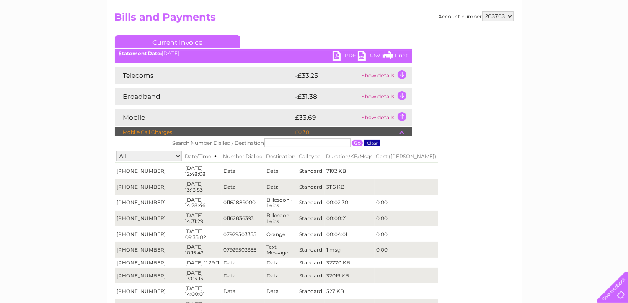
scroll to position [0, 0]
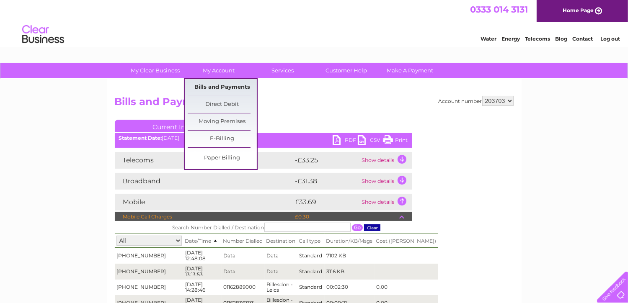
click at [222, 86] on link "Bills and Payments" at bounding box center [222, 87] width 69 height 17
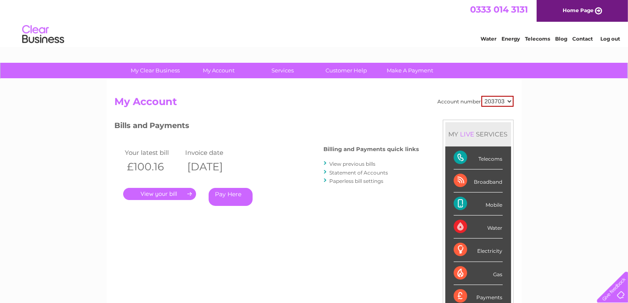
click at [361, 163] on link "View previous bills" at bounding box center [353, 164] width 46 height 6
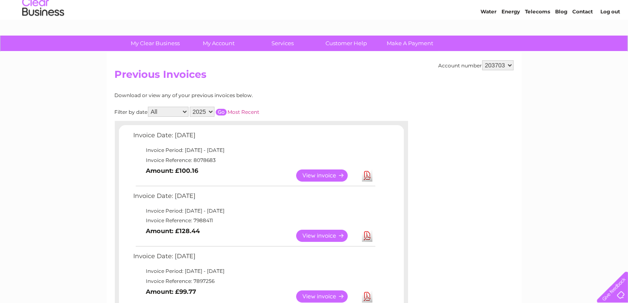
scroll to position [42, 0]
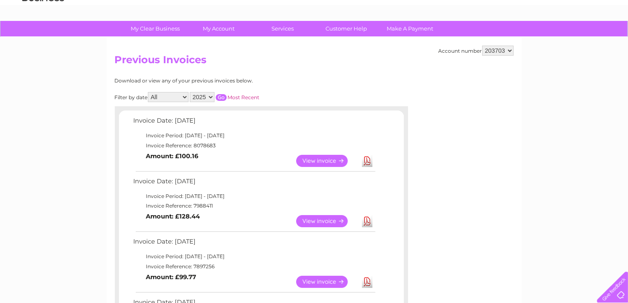
click at [315, 280] on link "View" at bounding box center [327, 282] width 62 height 12
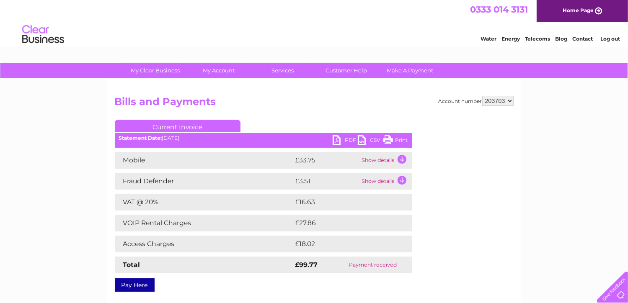
click at [403, 158] on td "Show details" at bounding box center [386, 160] width 52 height 17
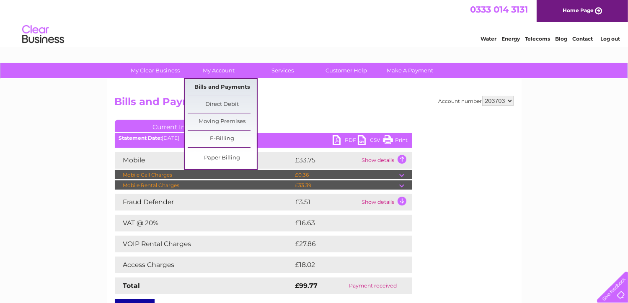
click at [220, 86] on link "Bills and Payments" at bounding box center [222, 87] width 69 height 17
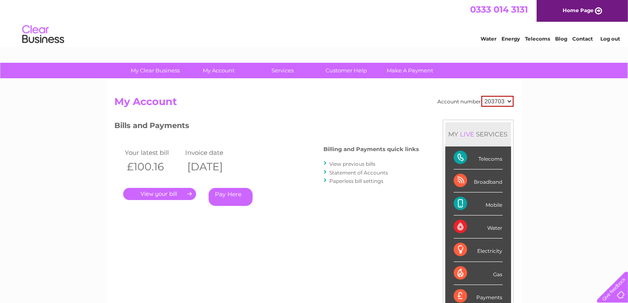
click at [350, 164] on link "View previous bills" at bounding box center [353, 164] width 46 height 6
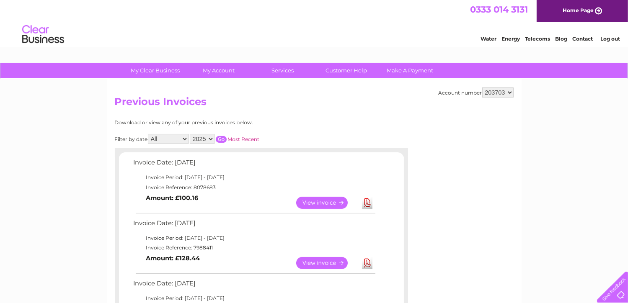
click at [321, 263] on link "View" at bounding box center [327, 263] width 62 height 12
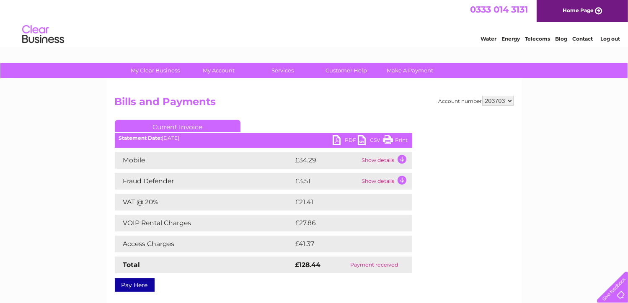
click at [313, 161] on td "£34.29" at bounding box center [326, 160] width 67 height 17
click at [402, 159] on td "Show details" at bounding box center [386, 160] width 52 height 17
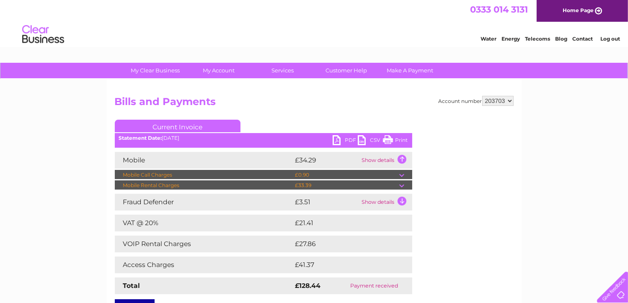
click at [403, 175] on td at bounding box center [405, 175] width 13 height 10
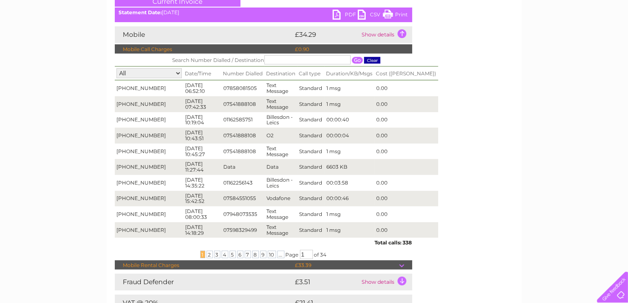
scroll to position [168, 0]
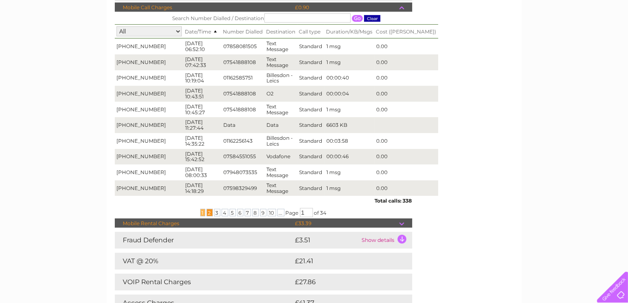
click at [208, 212] on span "2" at bounding box center [210, 213] width 6 height 8
click at [210, 211] on span "2" at bounding box center [210, 213] width 6 height 8
click at [216, 214] on span "3" at bounding box center [217, 213] width 6 height 8
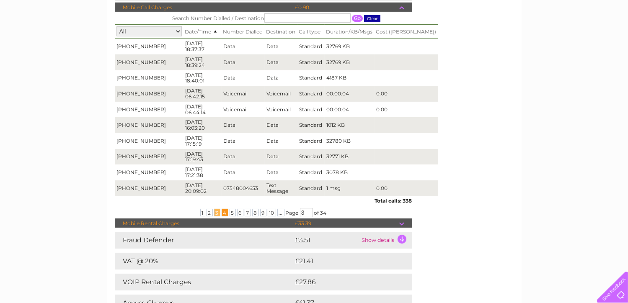
click at [223, 214] on span "4" at bounding box center [225, 213] width 7 height 8
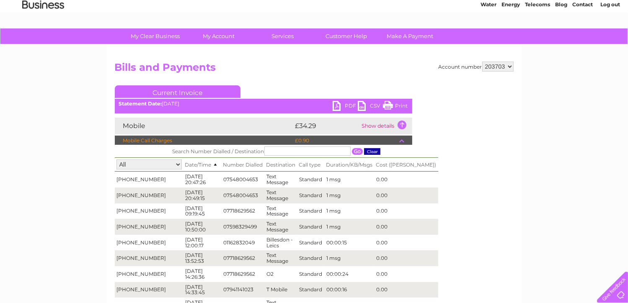
scroll to position [0, 0]
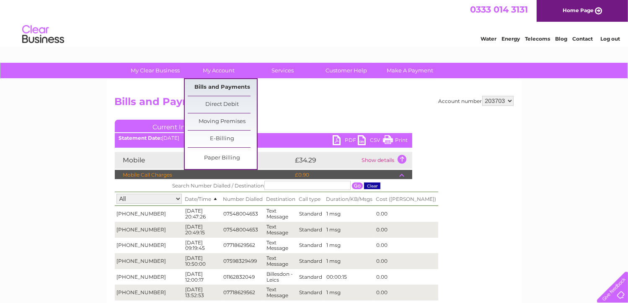
click at [223, 84] on link "Bills and Payments" at bounding box center [222, 87] width 69 height 17
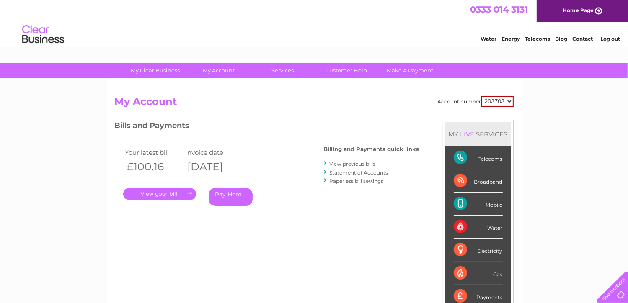
click at [157, 192] on link "." at bounding box center [159, 194] width 73 height 12
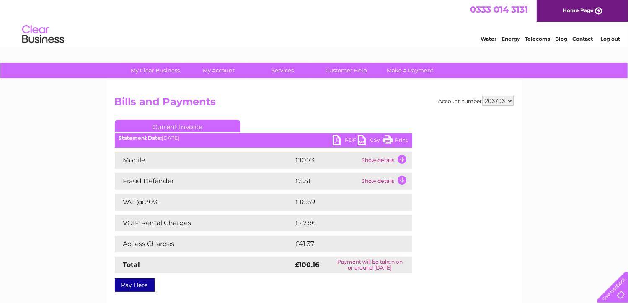
click at [402, 157] on td "Show details" at bounding box center [386, 160] width 52 height 17
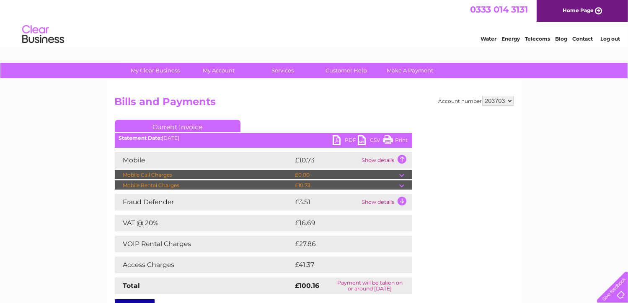
click at [605, 38] on link "Log out" at bounding box center [611, 39] width 20 height 6
